Goal: Information Seeking & Learning: Learn about a topic

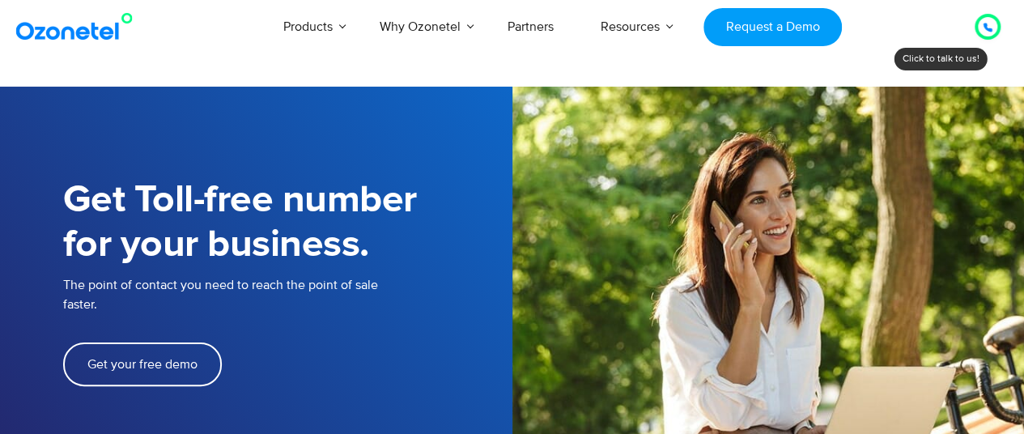
click at [929, 24] on div "Products AI & CX Voice AI Agents Agent Assist Voice of Customer Quality Audits …" at bounding box center [595, 26] width 833 height 53
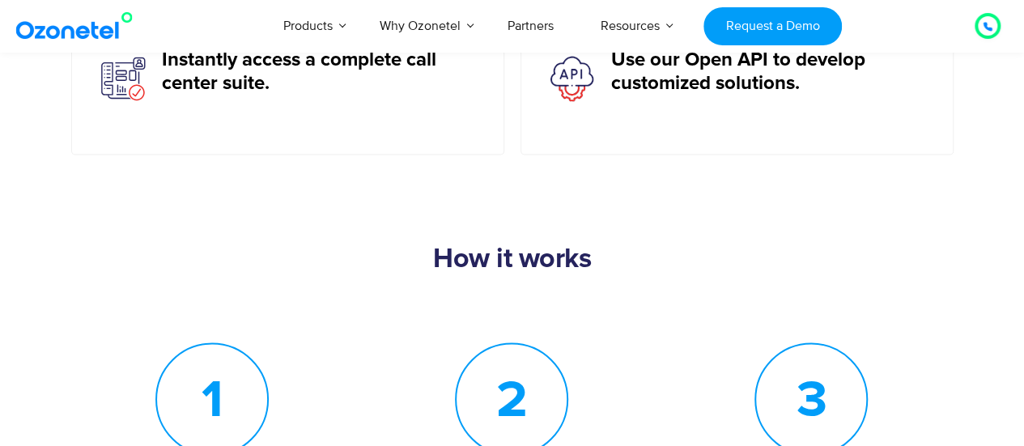
scroll to position [1376, 0]
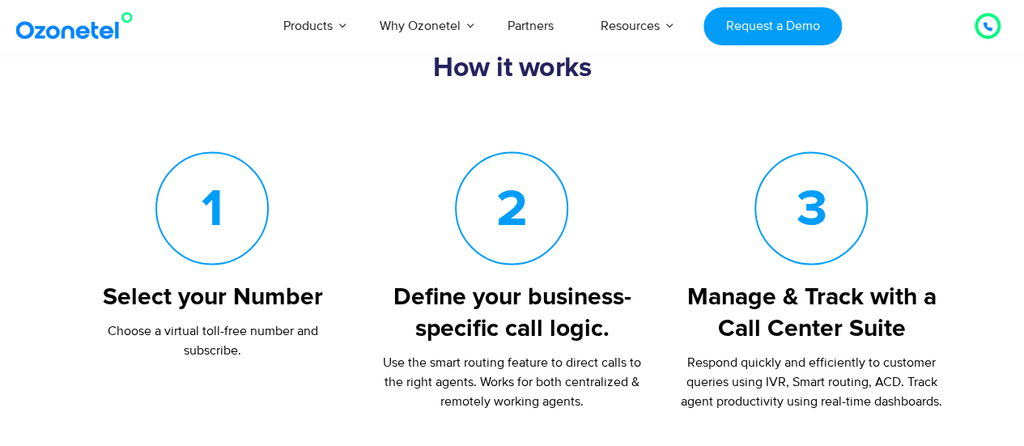
click at [917, 122] on div "How it works" at bounding box center [512, 90] width 898 height 74
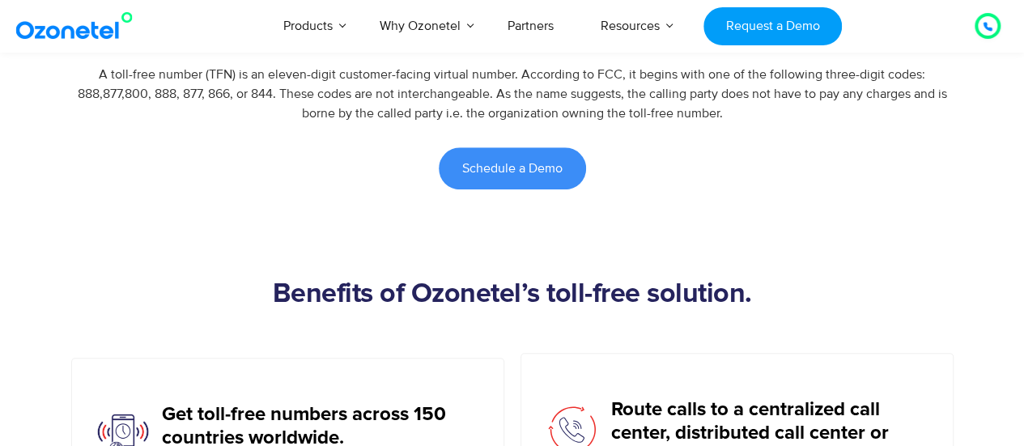
scroll to position [648, 0]
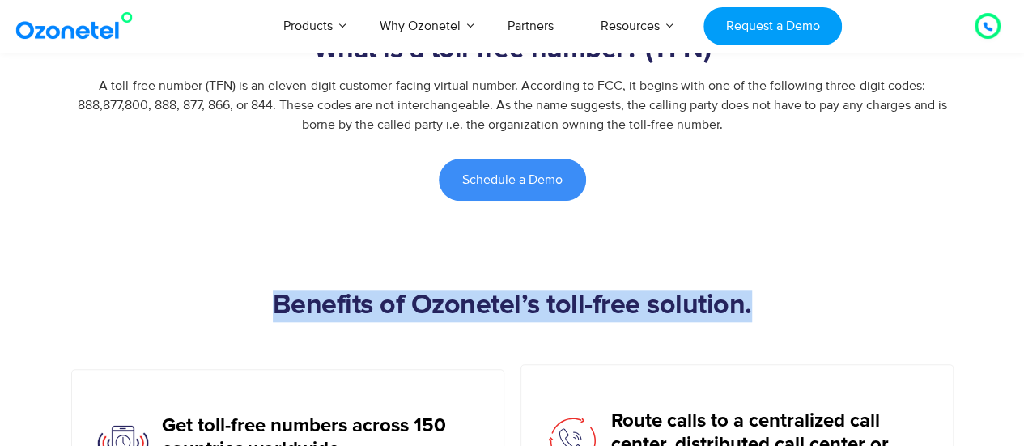
drag, startPoint x: 267, startPoint y: 308, endPoint x: 752, endPoint y: 289, distance: 485.2
click at [752, 290] on h2 "Benefits of Ozonetel’s toll-free solution." at bounding box center [512, 322] width 898 height 65
click at [753, 294] on h2 "Benefits of Ozonetel’s toll-free solution." at bounding box center [512, 322] width 898 height 65
drag, startPoint x: 754, startPoint y: 300, endPoint x: 273, endPoint y: 294, distance: 481.7
click at [273, 294] on h2 "Benefits of Ozonetel’s toll-free solution." at bounding box center [512, 322] width 898 height 65
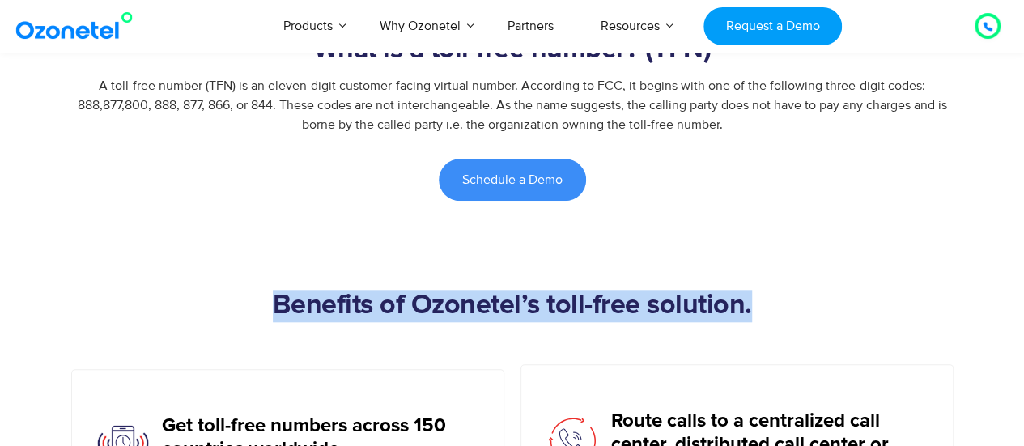
click at [273, 294] on h2 "Benefits of Ozonetel’s toll-free solution." at bounding box center [512, 322] width 898 height 65
drag, startPoint x: 273, startPoint y: 294, endPoint x: 873, endPoint y: 294, distance: 599.8
click at [873, 294] on h2 "Benefits of Ozonetel’s toll-free solution." at bounding box center [512, 322] width 898 height 65
click at [802, 304] on h2 "Benefits of Ozonetel’s toll-free solution." at bounding box center [512, 322] width 898 height 65
drag, startPoint x: 798, startPoint y: 303, endPoint x: 256, endPoint y: 305, distance: 542.3
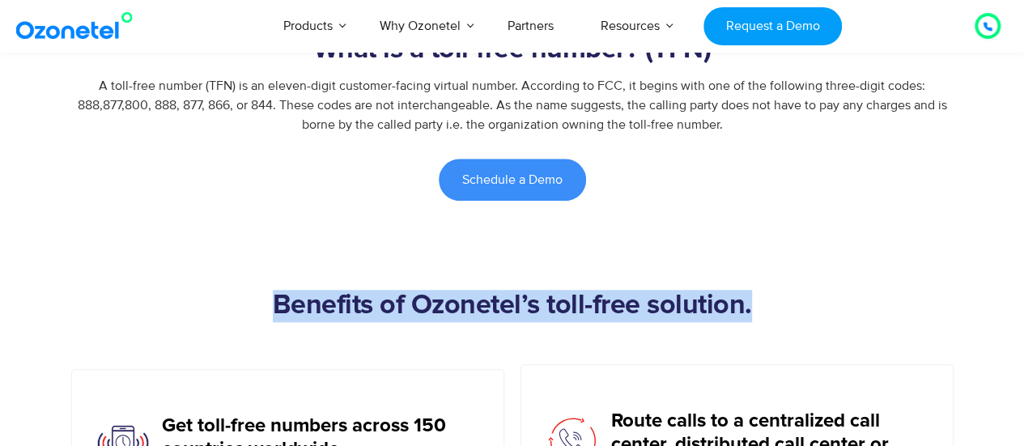
click at [256, 305] on h2 "Benefits of Ozonetel’s toll-free solution." at bounding box center [512, 322] width 898 height 65
click at [255, 304] on h2 "Benefits of Ozonetel’s toll-free solution." at bounding box center [512, 322] width 898 height 65
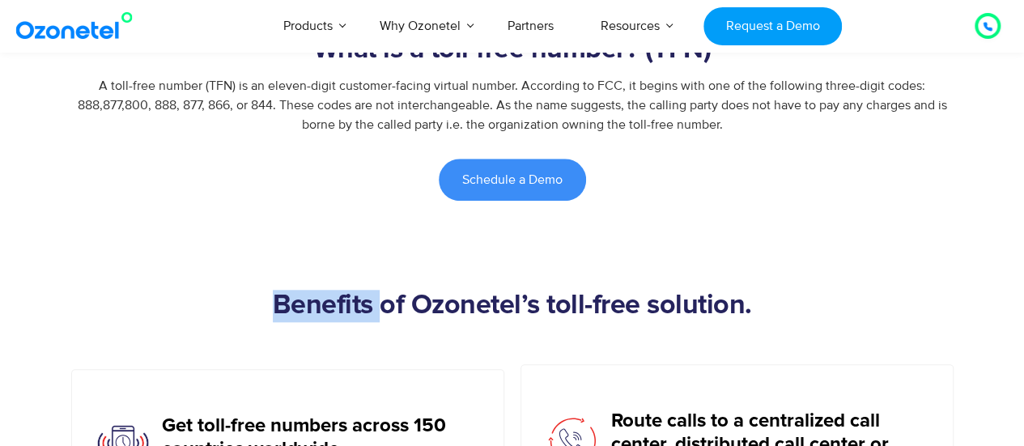
click at [255, 304] on h2 "Benefits of Ozonetel’s toll-free solution." at bounding box center [512, 322] width 898 height 65
click at [259, 310] on h2 "Benefits of Ozonetel’s toll-free solution." at bounding box center [512, 322] width 898 height 65
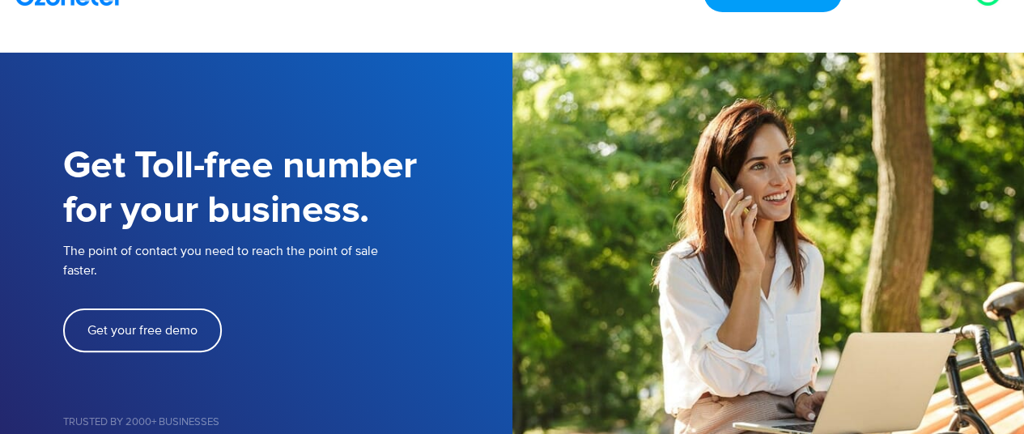
scroll to position [0, 0]
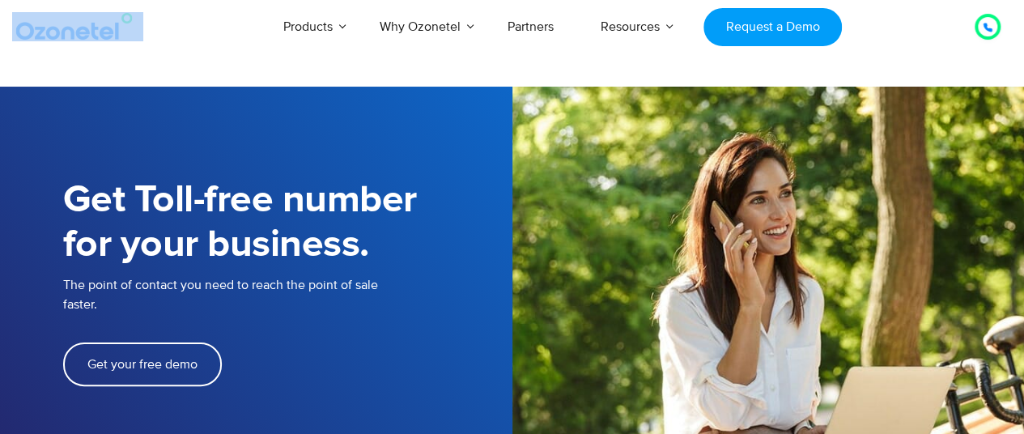
drag, startPoint x: 144, startPoint y: 45, endPoint x: 32, endPoint y: 36, distance: 112.9
click at [32, 36] on div "Click to talk to us! Call in progress... [PHONE_NUMBER] Products AI & CX Voice …" at bounding box center [512, 26] width 1024 height 53
click at [142, 48] on div "Click to talk to us! Call in progress... [PHONE_NUMBER] Products AI & CX Voice …" at bounding box center [512, 26] width 1024 height 53
click at [984, 24] on icon at bounding box center [987, 27] width 8 height 8
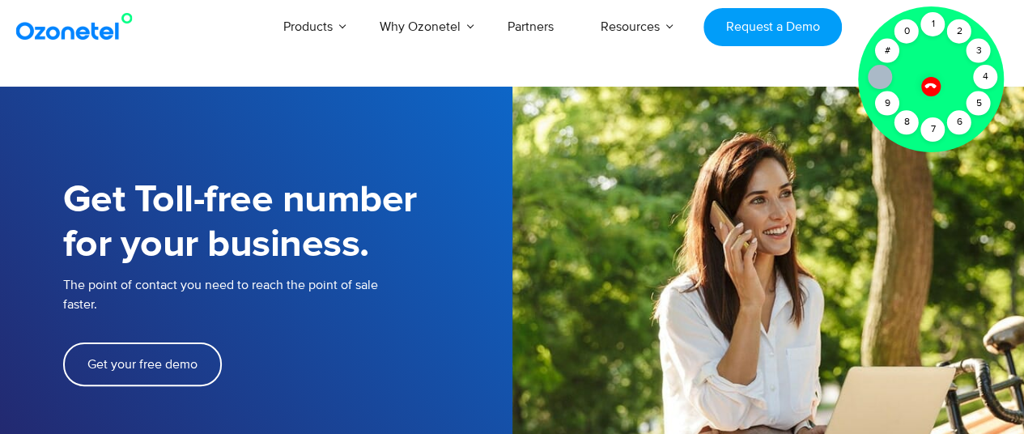
click at [928, 85] on icon at bounding box center [929, 85] width 11 height 11
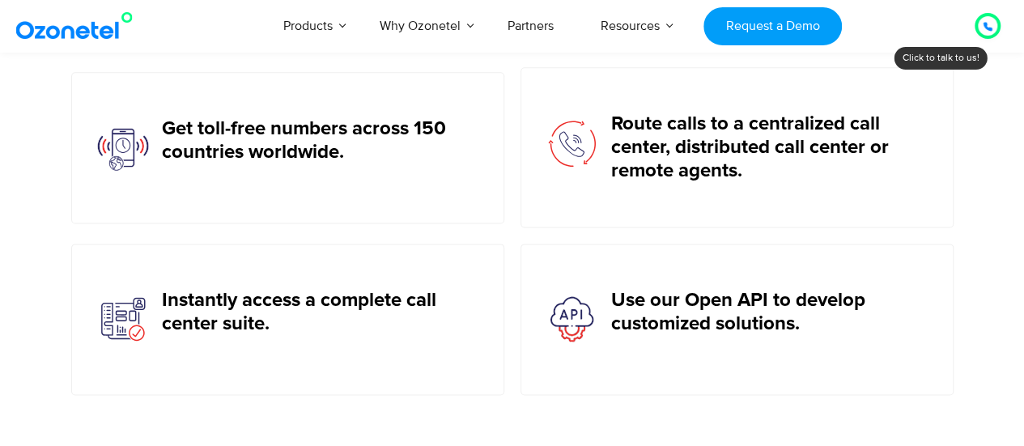
scroll to position [971, 0]
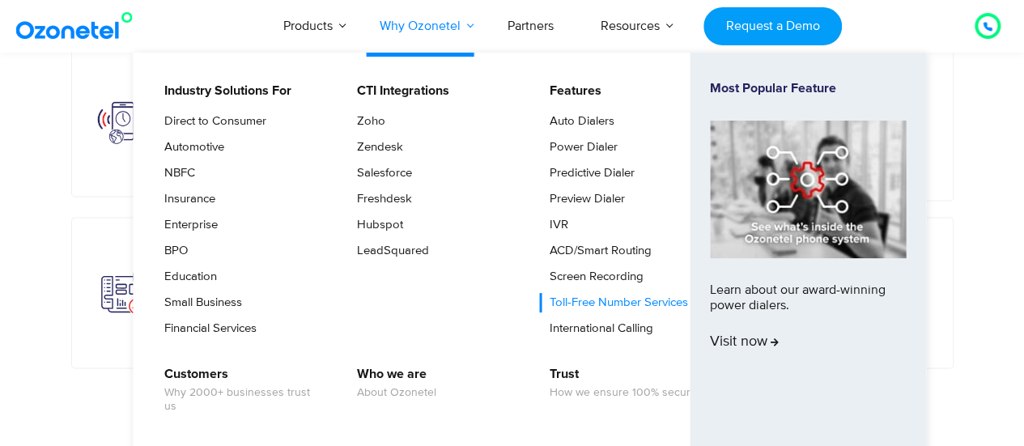
click at [467, 27] on link "Why Ozonetel" at bounding box center [420, 25] width 128 height 53
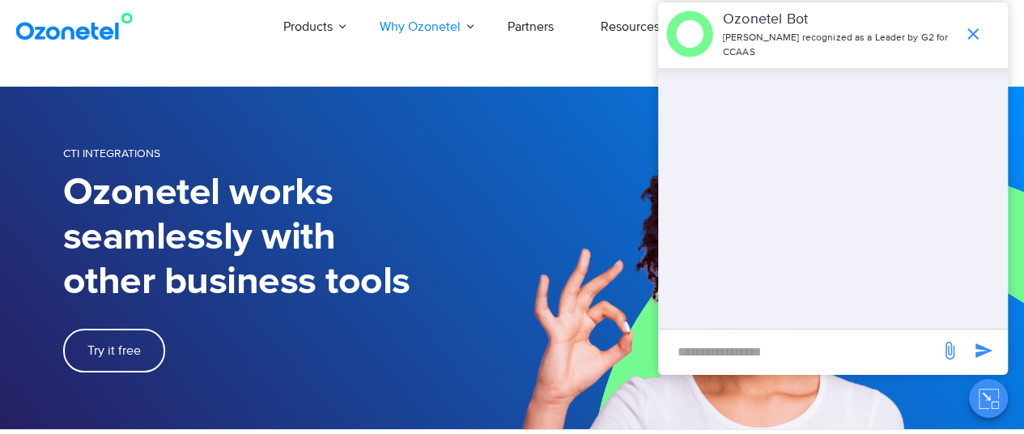
click at [775, 349] on input "new-msg-input" at bounding box center [798, 352] width 265 height 28
type input "**********"
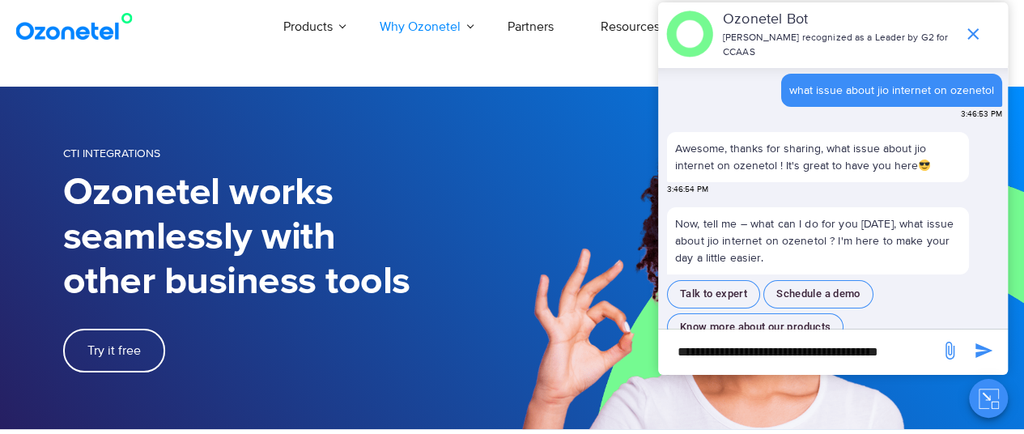
scroll to position [23, 0]
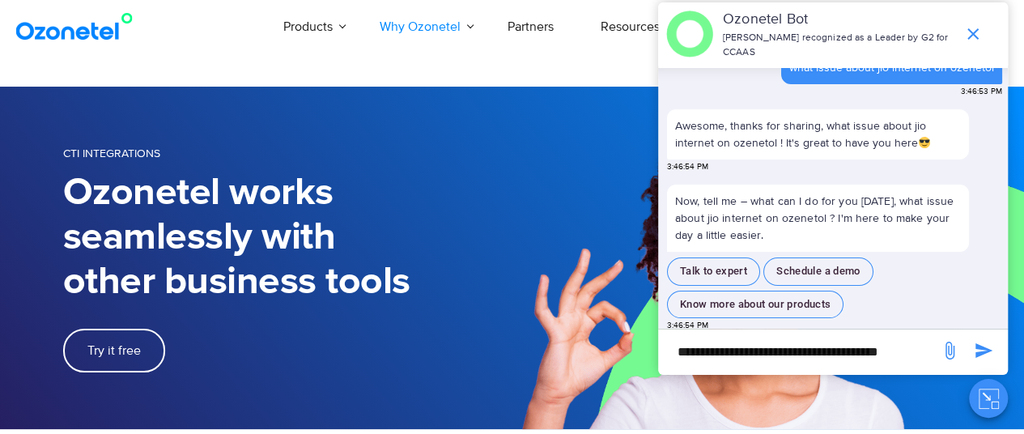
click at [442, 130] on section "CTI Integrations Ozonetel works seamlessly with other business tools Try it free" at bounding box center [512, 258] width 1024 height 342
click at [816, 270] on button "Schedule a demo" at bounding box center [818, 271] width 110 height 28
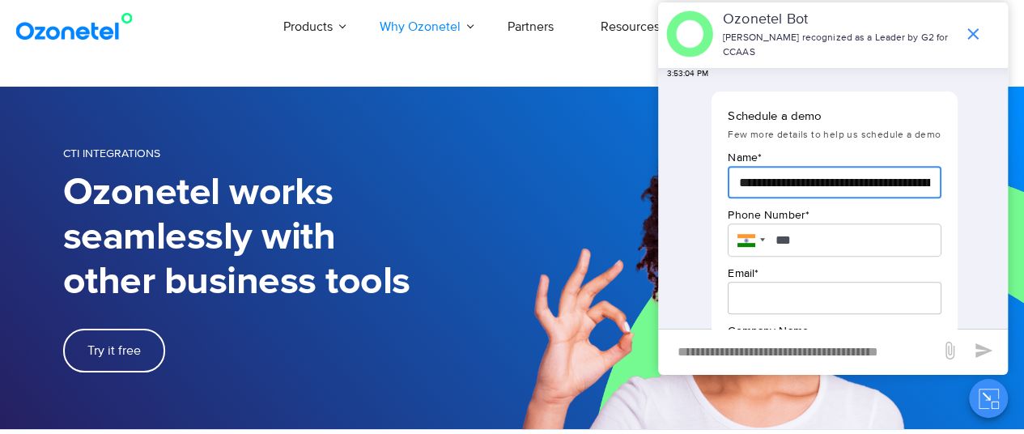
scroll to position [0, 53]
drag, startPoint x: 740, startPoint y: 176, endPoint x: 1015, endPoint y: 173, distance: 275.2
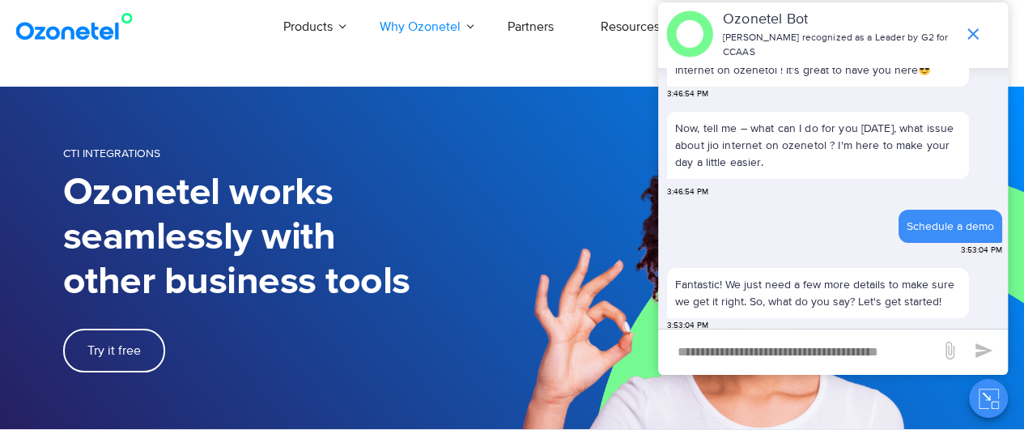
scroll to position [9, 0]
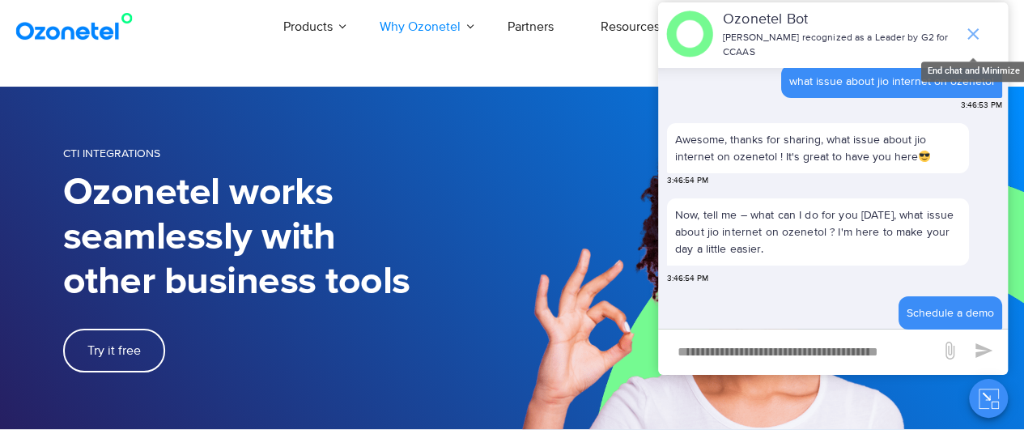
click at [970, 24] on icon "end chat or minimize" at bounding box center [972, 33] width 19 height 19
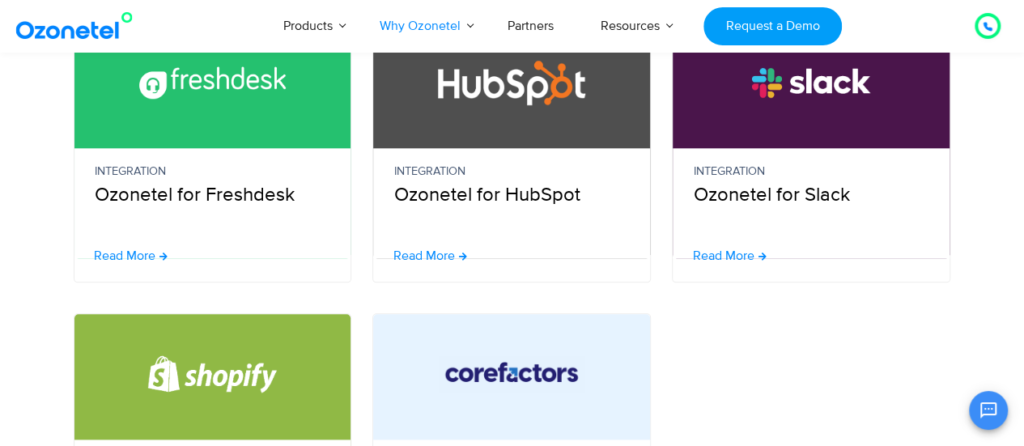
scroll to position [789, 0]
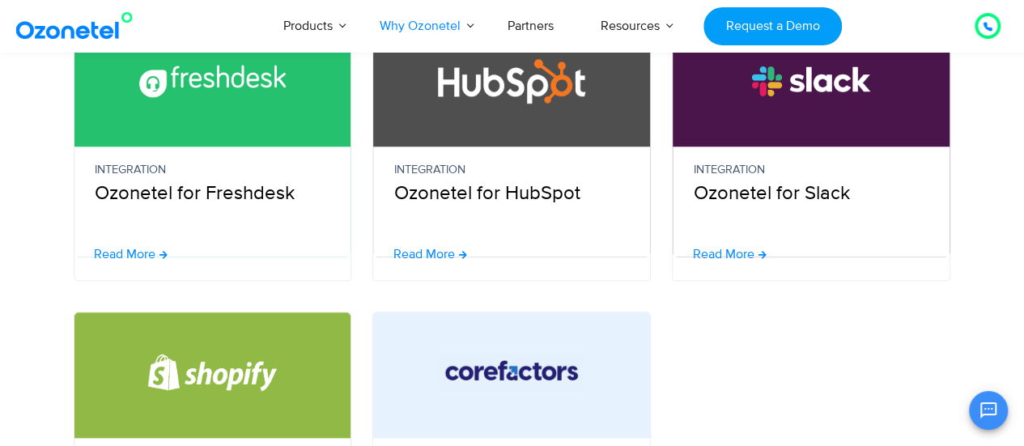
click at [808, 341] on div "Integration Ozonetel for Shopify Read More Integration Ozonetel for Corefactors…" at bounding box center [512, 442] width 923 height 261
click at [813, 362] on div "Integration Ozonetel for Shopify Read More Integration Ozonetel for Corefactors…" at bounding box center [512, 442] width 923 height 261
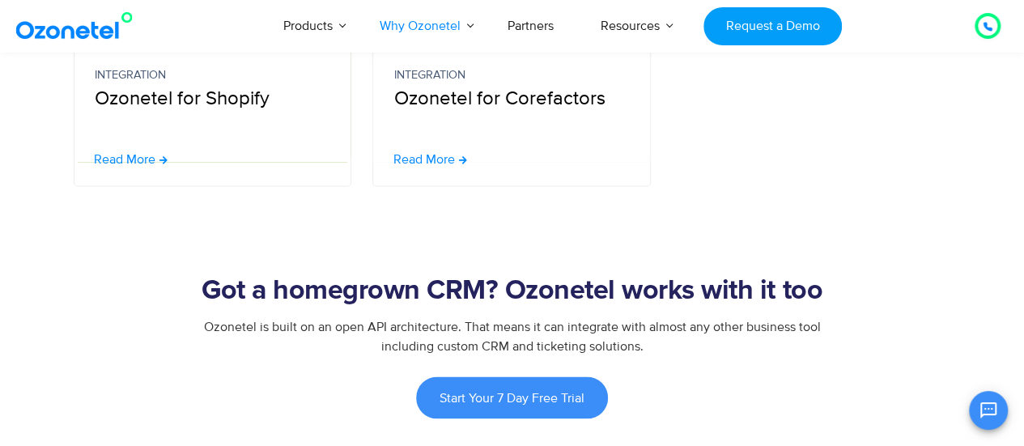
scroll to position [1176, 0]
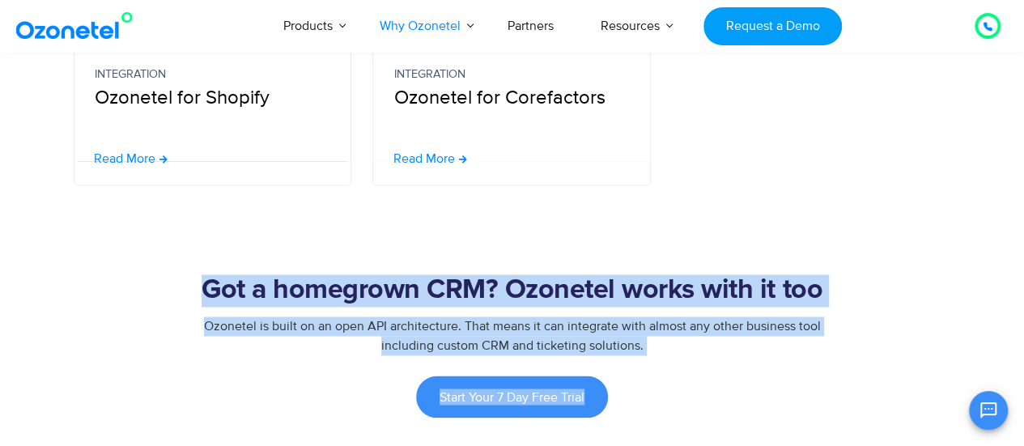
drag, startPoint x: 198, startPoint y: 285, endPoint x: 673, endPoint y: 377, distance: 484.8
click at [673, 377] on div "Got a homegrown CRM? Ozonetel works with it too Ozonetel is built on an open AP…" at bounding box center [512, 345] width 898 height 143
click at [663, 357] on div "Ozonetel is built on an open API architecture. That means it can integrate with…" at bounding box center [512, 345] width 898 height 59
drag, startPoint x: 658, startPoint y: 355, endPoint x: 210, endPoint y: 298, distance: 452.0
click at [210, 298] on div "Got a homegrown CRM? Ozonetel works with it too Ozonetel is built on an open AP…" at bounding box center [512, 345] width 898 height 143
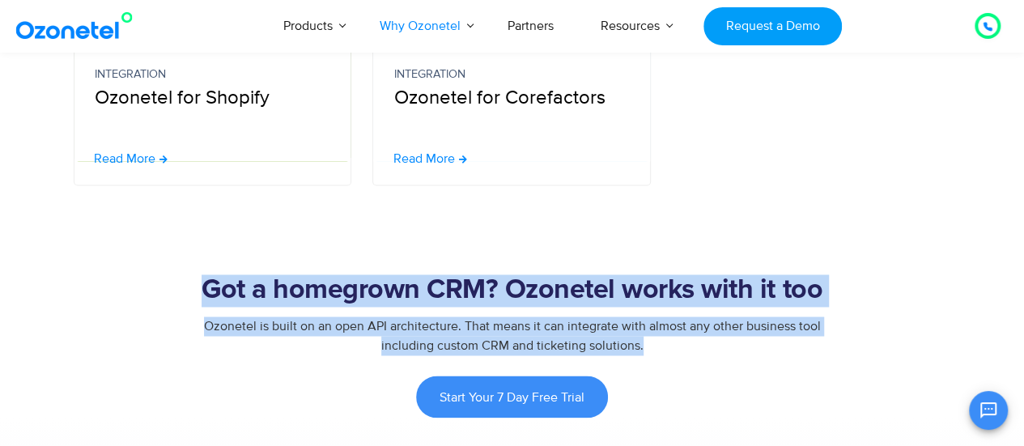
click at [344, 309] on div "Got a homegrown CRM? Ozonetel works with it too" at bounding box center [512, 295] width 898 height 42
drag, startPoint x: 202, startPoint y: 282, endPoint x: 644, endPoint y: 354, distance: 448.5
click at [644, 354] on div "Got a homegrown CRM? Ozonetel works with it too Ozonetel is built on an open AP…" at bounding box center [512, 345] width 898 height 143
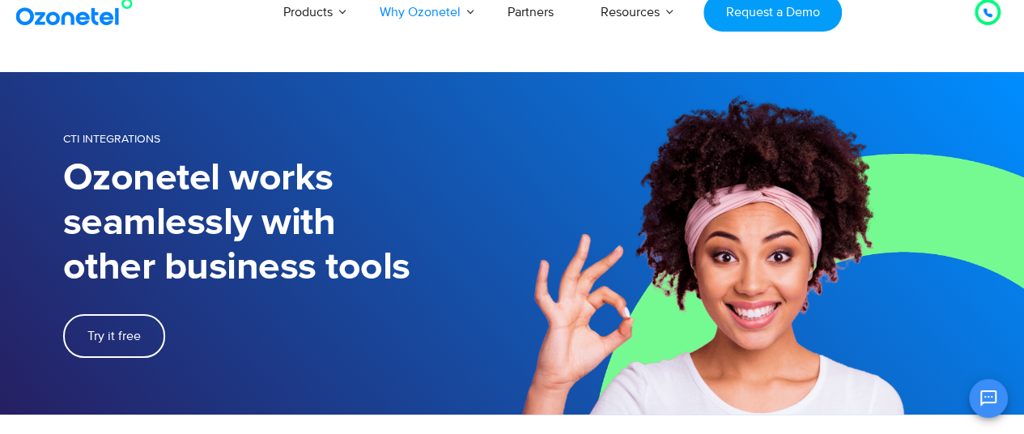
scroll to position [0, 0]
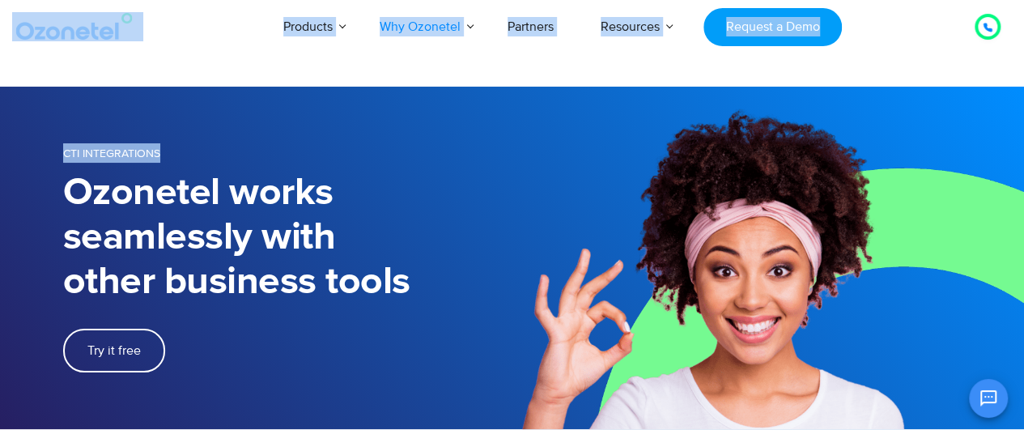
drag, startPoint x: 5, startPoint y: 27, endPoint x: 175, endPoint y: 121, distance: 194.2
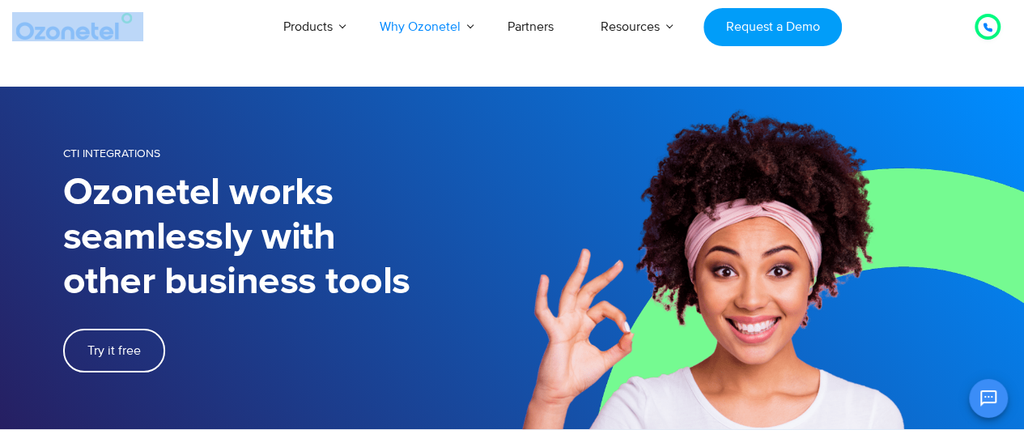
drag, startPoint x: 5, startPoint y: 40, endPoint x: 130, endPoint y: 38, distance: 125.5
click at [130, 38] on div "Click to talk to us! Call in progress... [PHONE_NUMBER] Products AI & CX Voice …" at bounding box center [512, 26] width 1024 height 53
click at [147, 100] on section "CTI Integrations Ozonetel works seamlessly with other business tools Try it free" at bounding box center [512, 258] width 1024 height 342
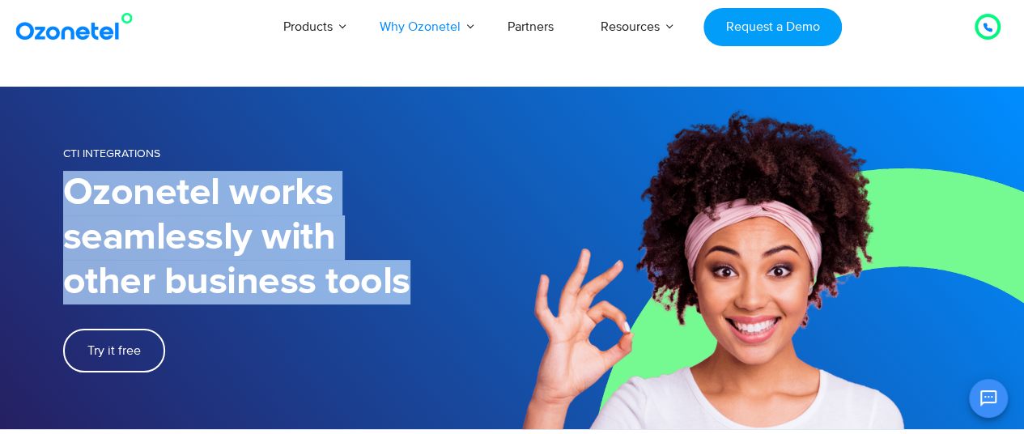
drag, startPoint x: 321, startPoint y: 286, endPoint x: 57, endPoint y: 195, distance: 279.0
click at [57, 195] on div "CTI Integrations Ozonetel works seamlessly with other business tools Try it free" at bounding box center [512, 257] width 923 height 229
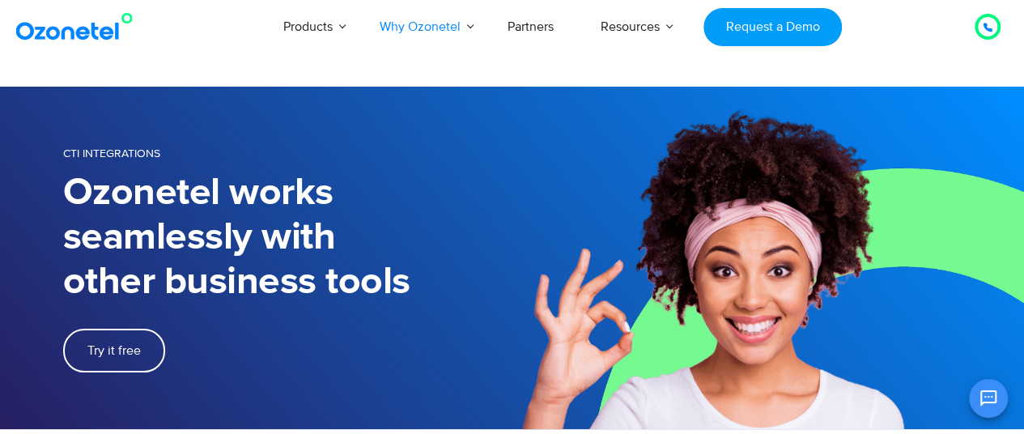
click at [0, 164] on section "CTI Integrations Ozonetel works seamlessly with other business tools Try it free" at bounding box center [512, 258] width 1024 height 342
